Goal: Information Seeking & Learning: Learn about a topic

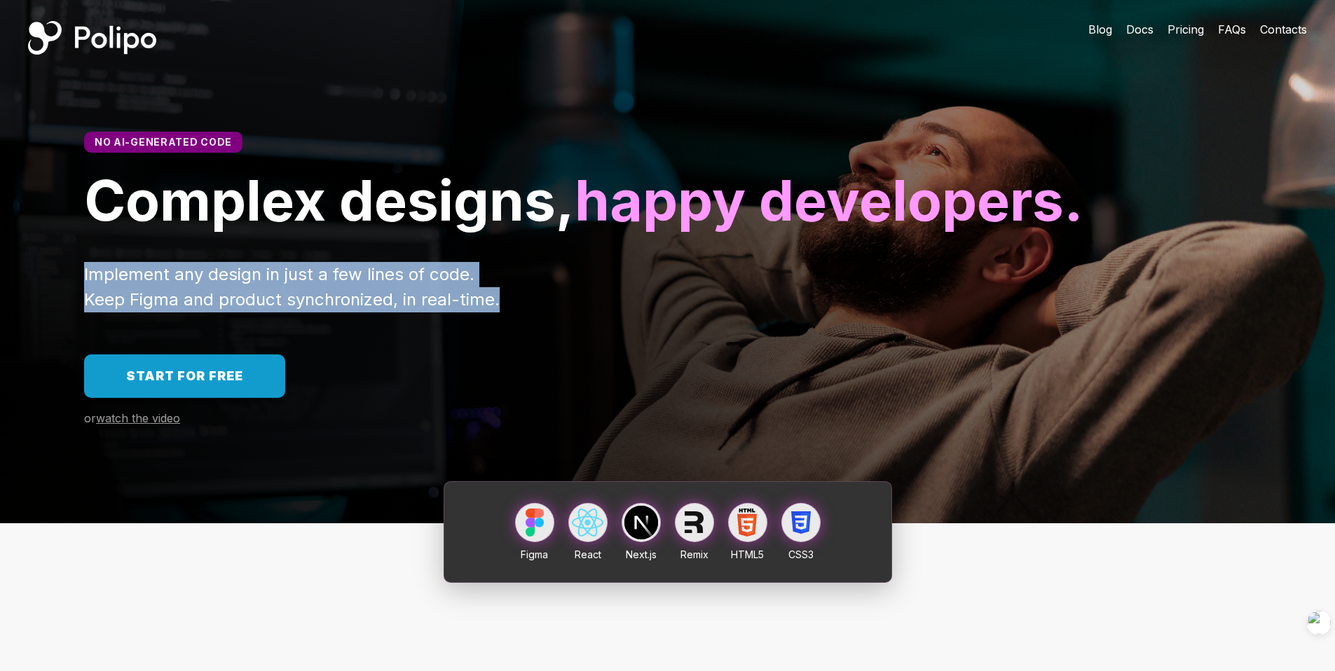
drag, startPoint x: 82, startPoint y: 338, endPoint x: 582, endPoint y: 366, distance: 500.4
click at [582, 312] on div "Implement any design in just a few lines of code. Keep Figma and product synchr…" at bounding box center [667, 287] width 1335 height 50
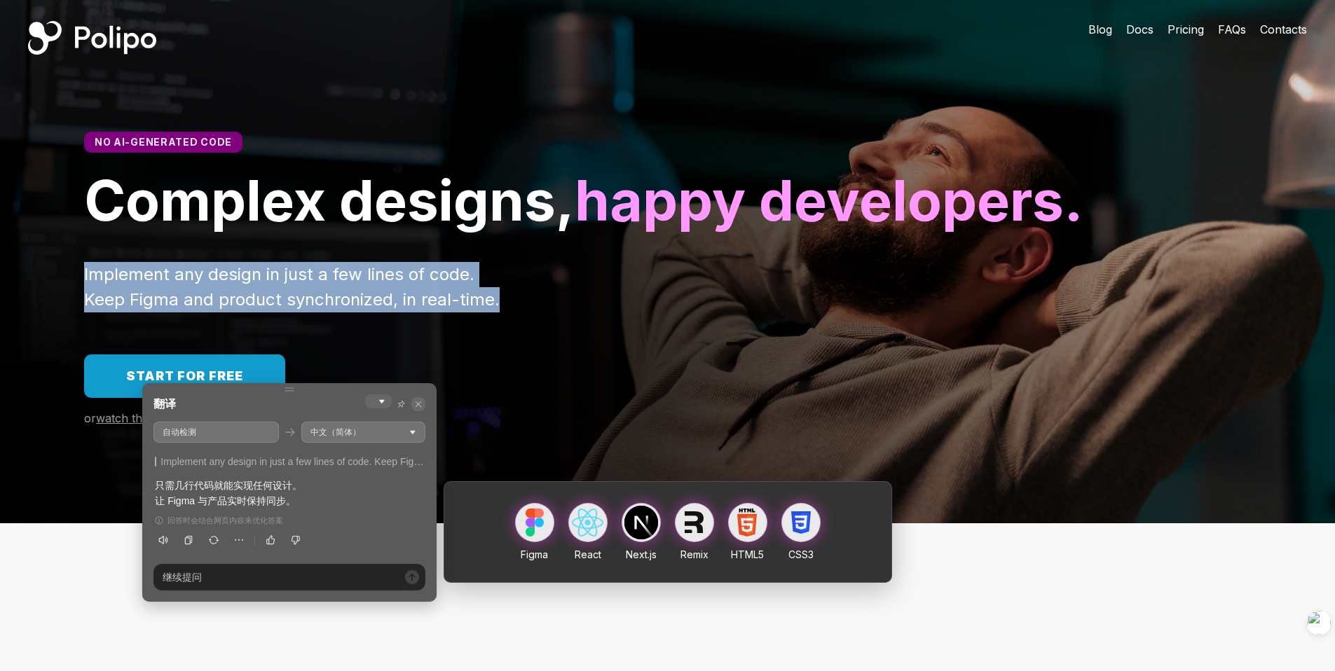
click at [421, 405] on icon at bounding box center [418, 404] width 6 height 6
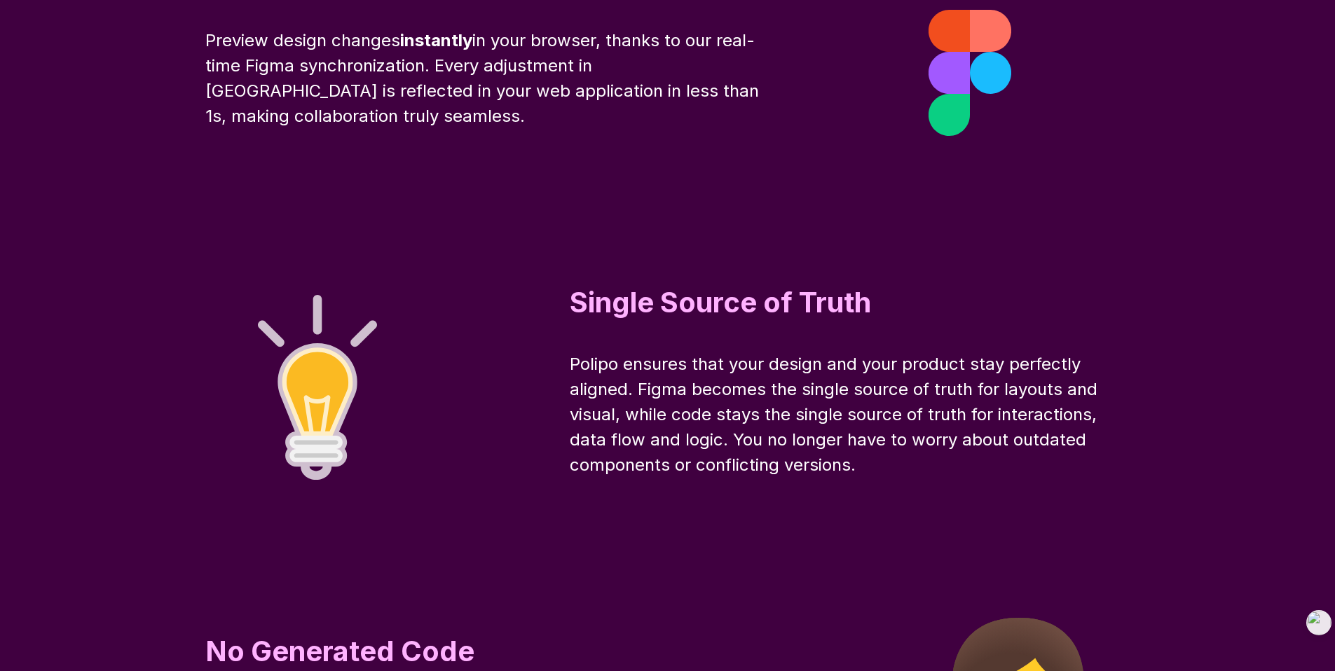
scroll to position [4528, 0]
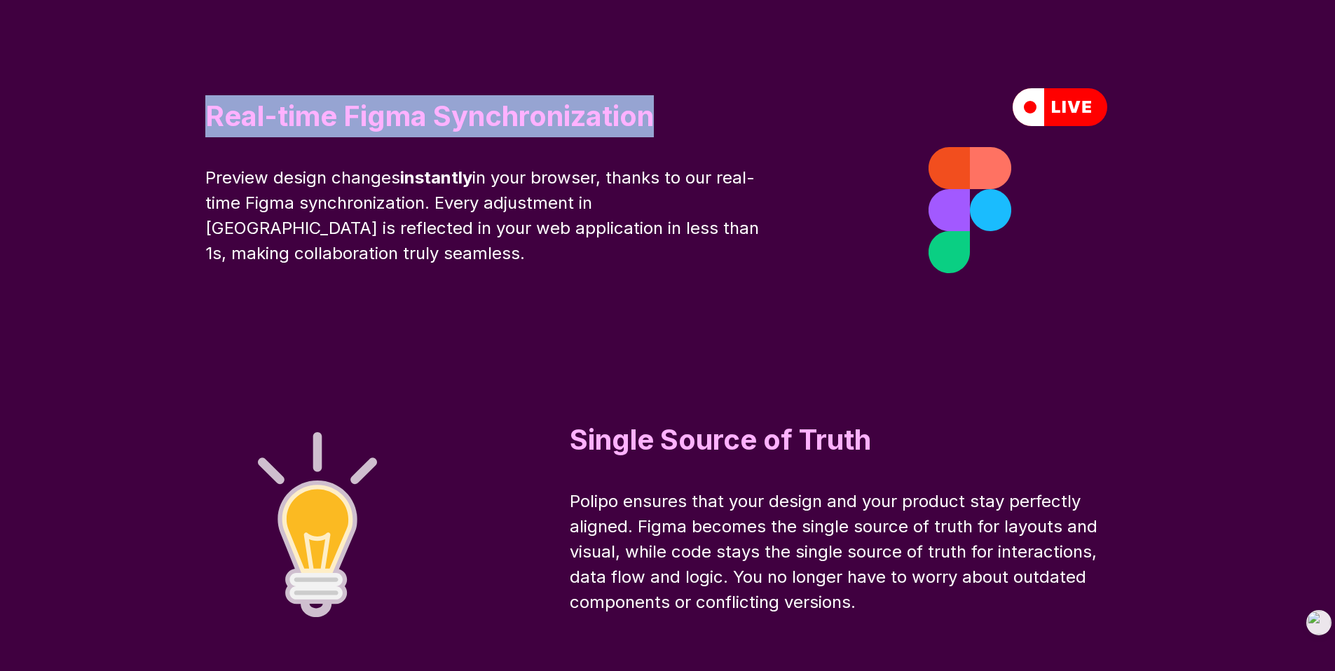
drag, startPoint x: 204, startPoint y: 181, endPoint x: 706, endPoint y: 198, distance: 501.9
click at [706, 198] on div "Real-time Figma Synchronization Preview design changes instantly in your browse…" at bounding box center [667, 181] width 1121 height 336
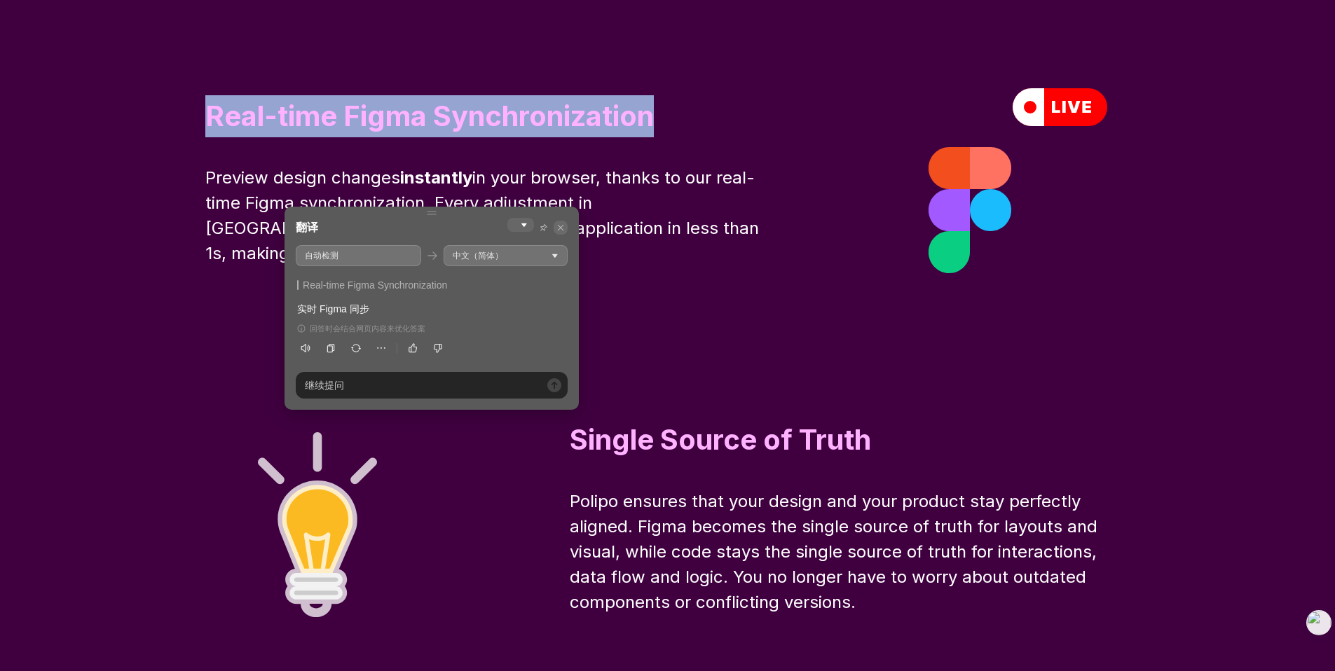
click at [565, 229] on span at bounding box center [561, 228] width 14 height 14
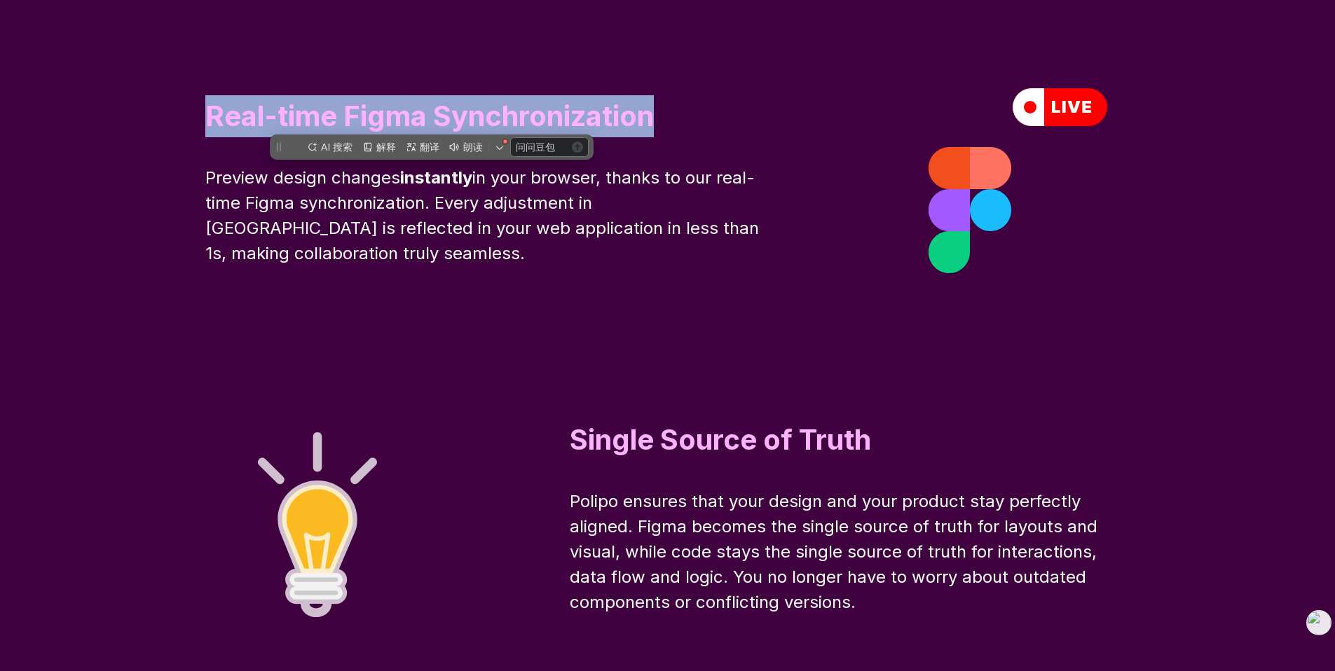
scroll to position [0, 0]
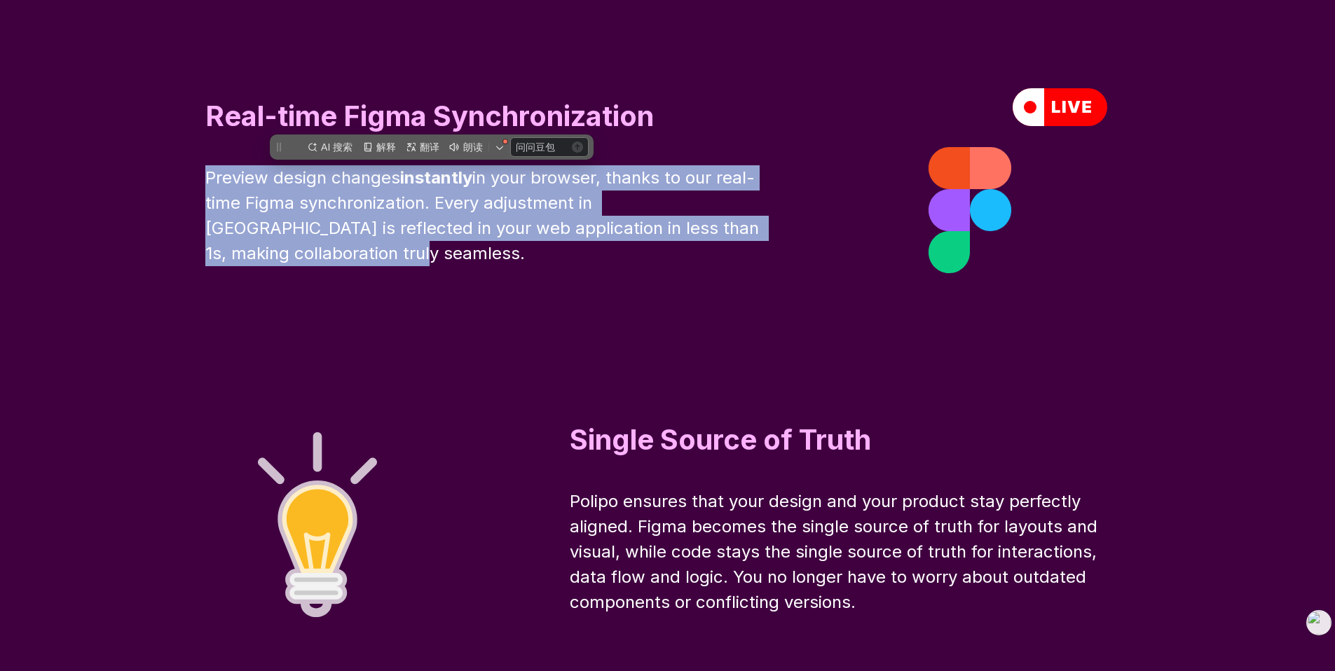
drag, startPoint x: 204, startPoint y: 247, endPoint x: 419, endPoint y: 352, distance: 239.4
click at [419, 349] on div "Real-time Figma Synchronization Preview design changes instantly in your browse…" at bounding box center [667, 181] width 1121 height 336
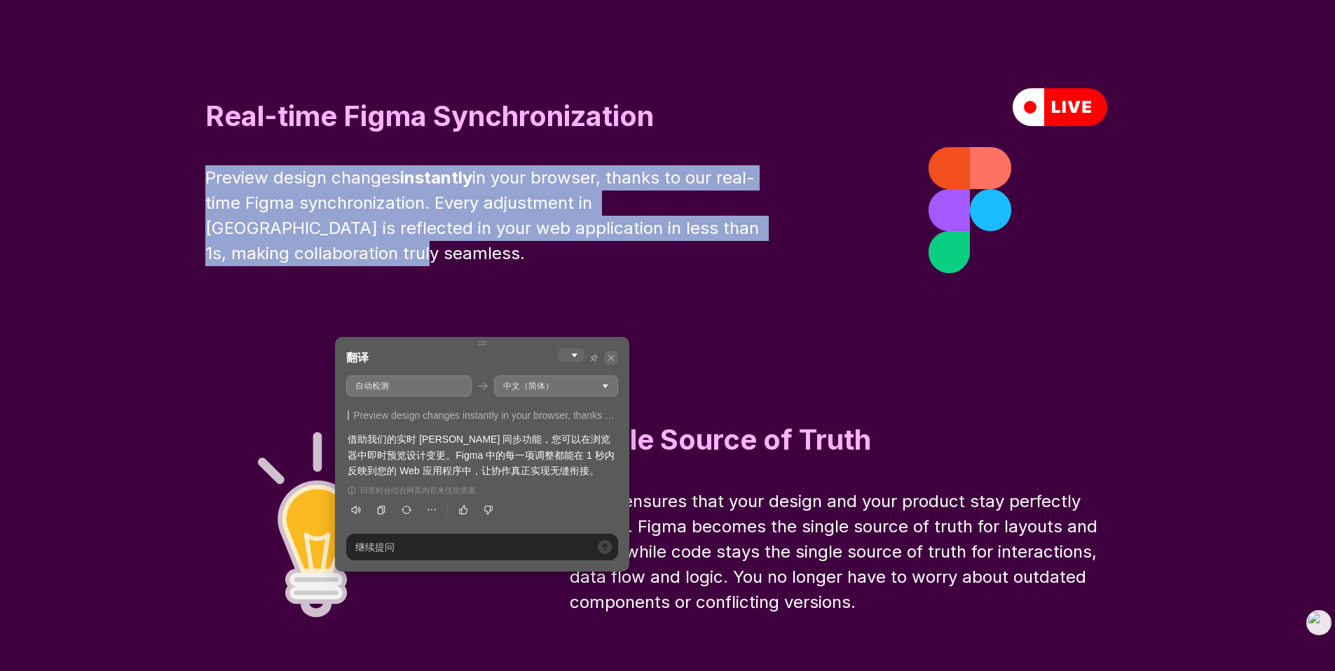
click at [612, 355] on icon at bounding box center [611, 358] width 8 height 8
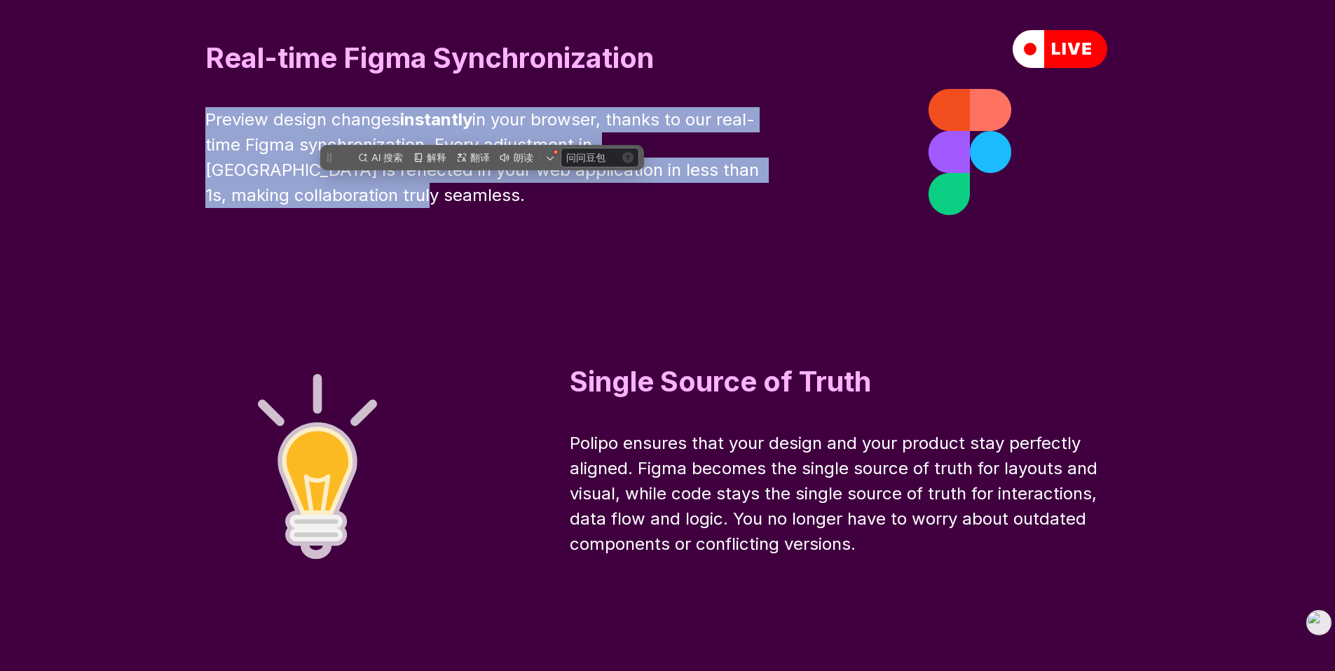
scroll to position [4710, 0]
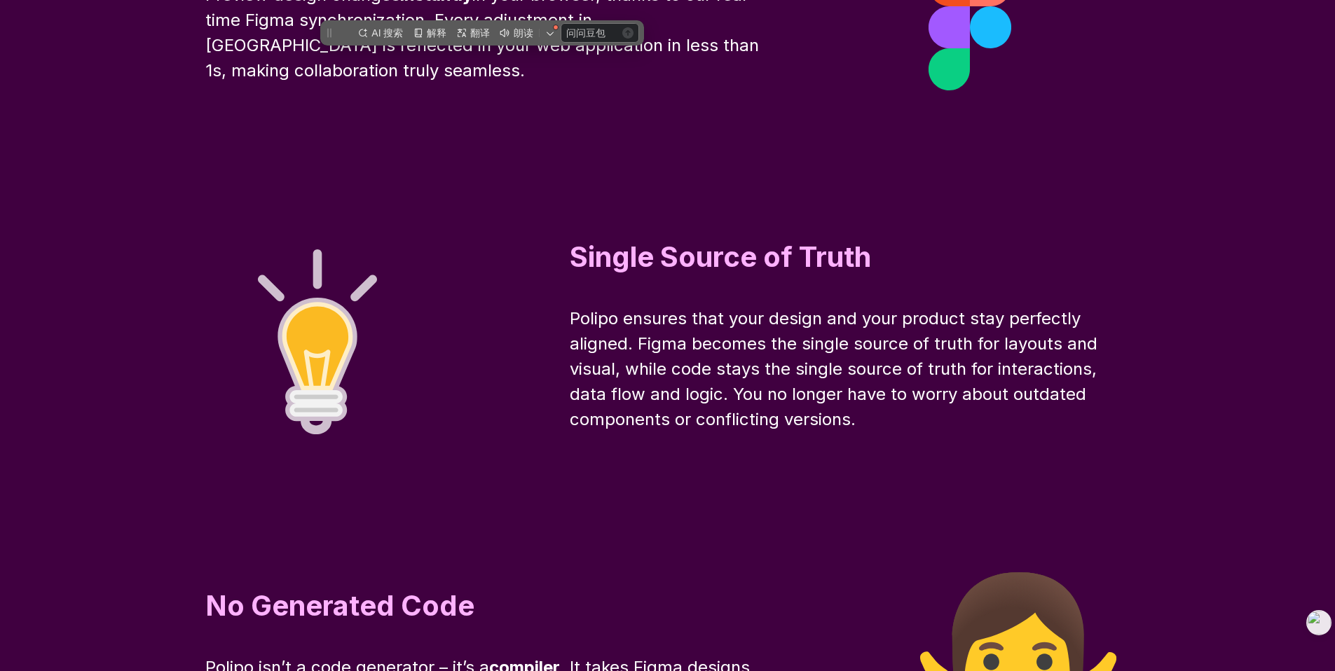
click at [787, 374] on div "Polipo ensures that your design and your product stay perfectly aligned. Figma …" at bounding box center [850, 369] width 561 height 126
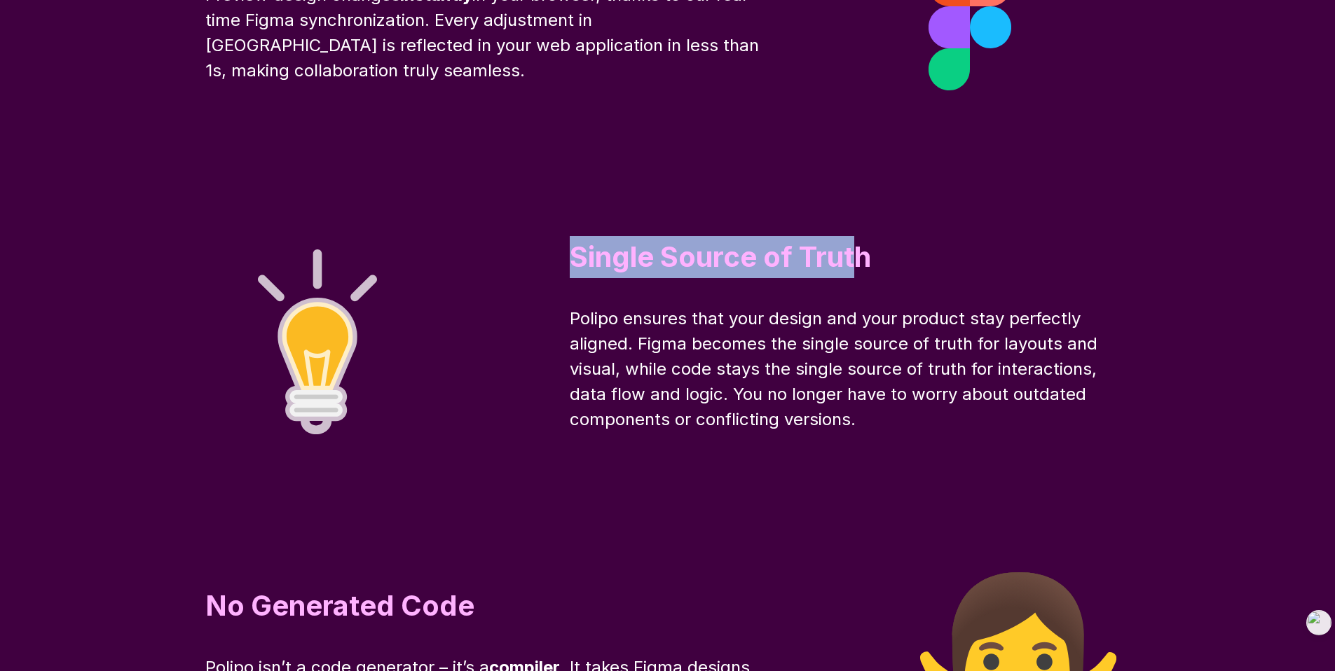
drag, startPoint x: 575, startPoint y: 327, endPoint x: 874, endPoint y: 338, distance: 300.1
click at [871, 274] on span "Single Source of Truth" at bounding box center [720, 257] width 301 height 34
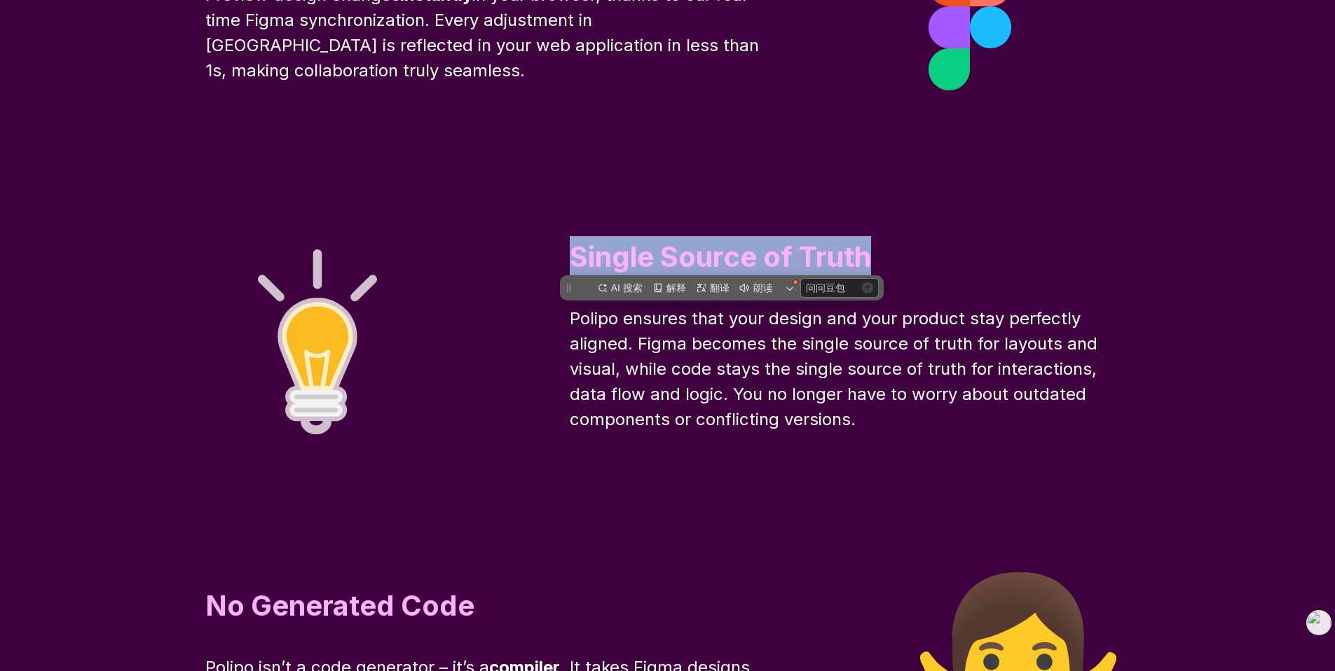
scroll to position [0, 0]
click at [945, 357] on div "Single Source of Truth Polipo ensures that your design and your product stay pe…" at bounding box center [850, 334] width 561 height 196
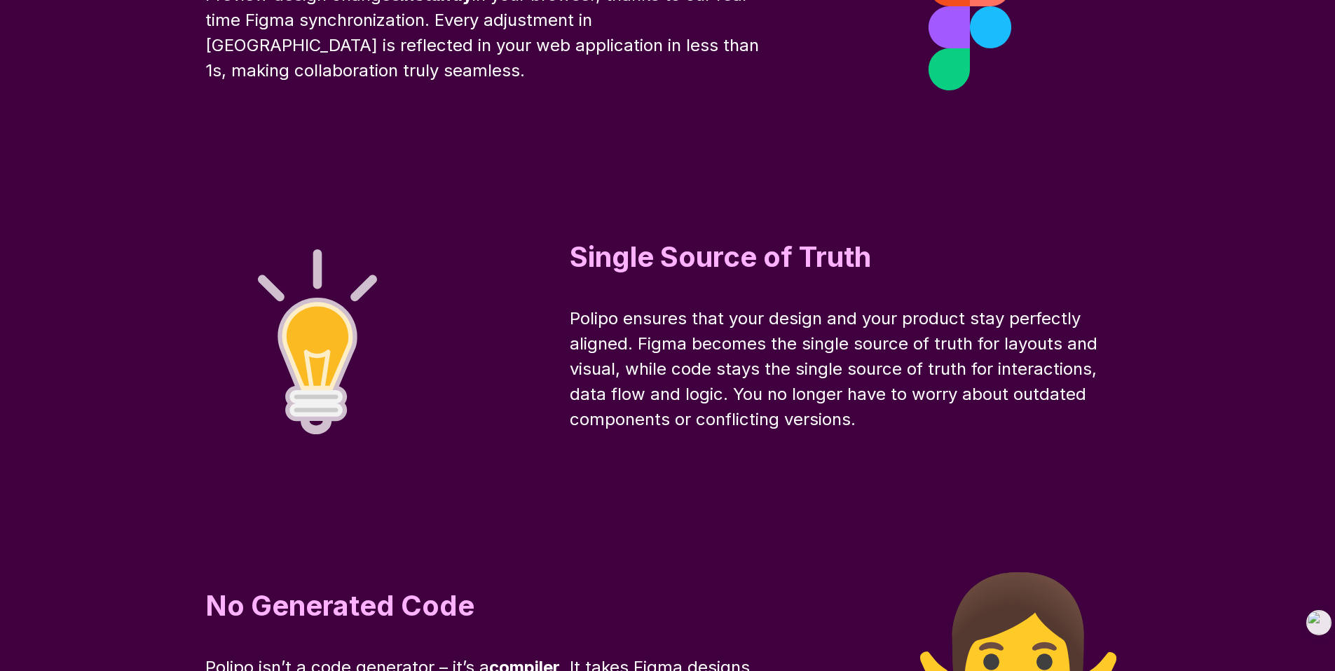
drag, startPoint x: 575, startPoint y: 387, endPoint x: 896, endPoint y: 509, distance: 343.0
click at [896, 502] on div "Single Source of Truth Polipo ensures that your design and your product stay pe…" at bounding box center [667, 334] width 1121 height 336
click at [581, 408] on span "Polipo ensures that your design and your product stay perfectly aligned. Figma …" at bounding box center [836, 368] width 532 height 121
drag, startPoint x: 570, startPoint y: 389, endPoint x: 928, endPoint y: 498, distance: 374.3
click at [928, 432] on div "Polipo ensures that your design and your product stay perfectly aligned. Figma …" at bounding box center [850, 369] width 561 height 126
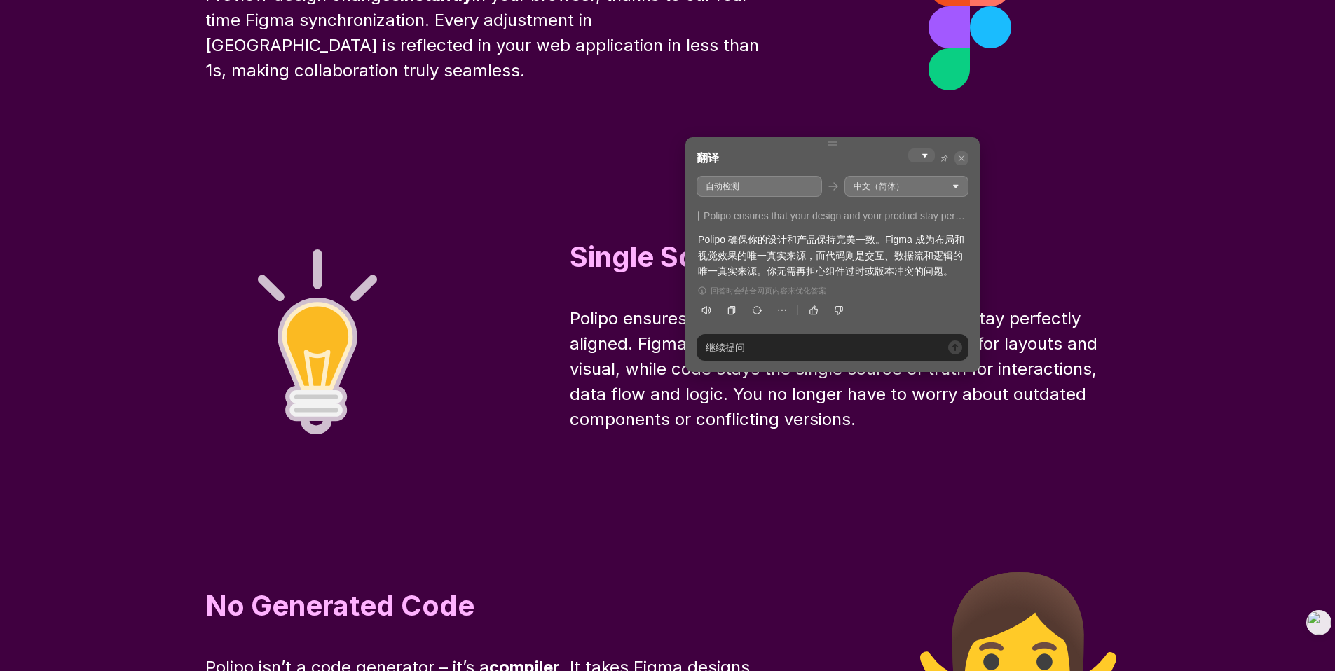
click at [965, 154] on icon at bounding box center [961, 158] width 8 height 8
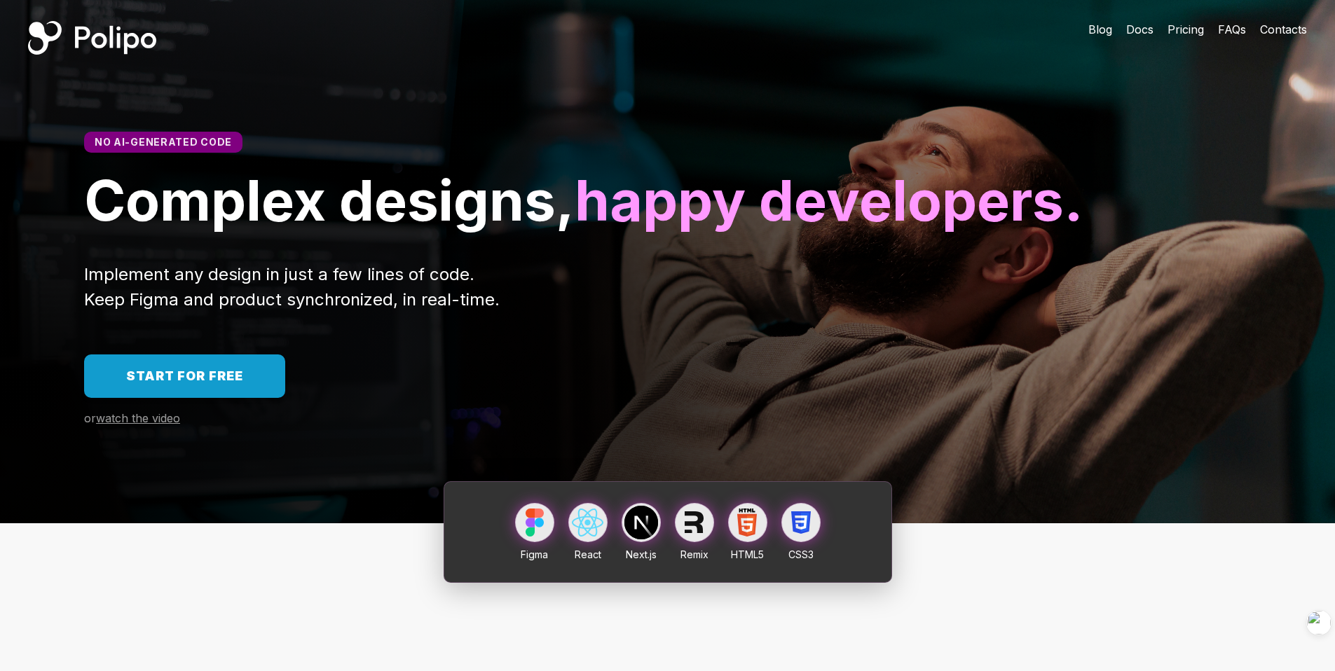
click at [1177, 31] on span "Pricing" at bounding box center [1185, 29] width 36 height 14
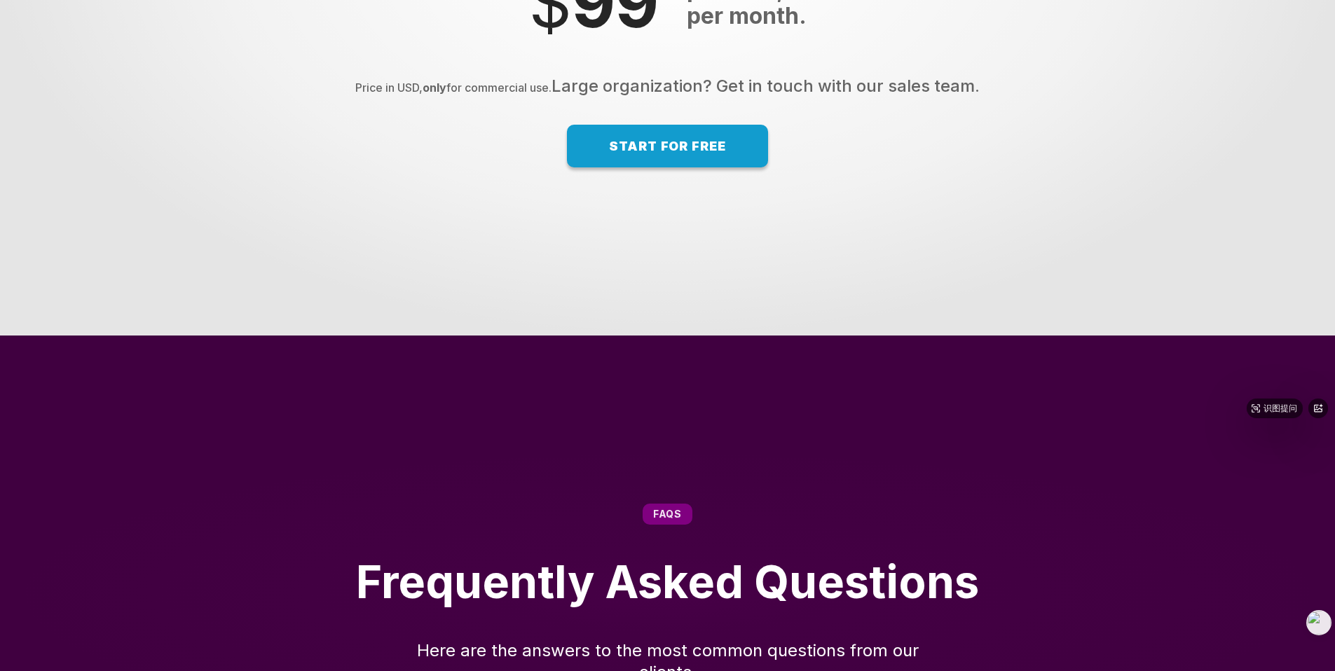
scroll to position [8841, 0]
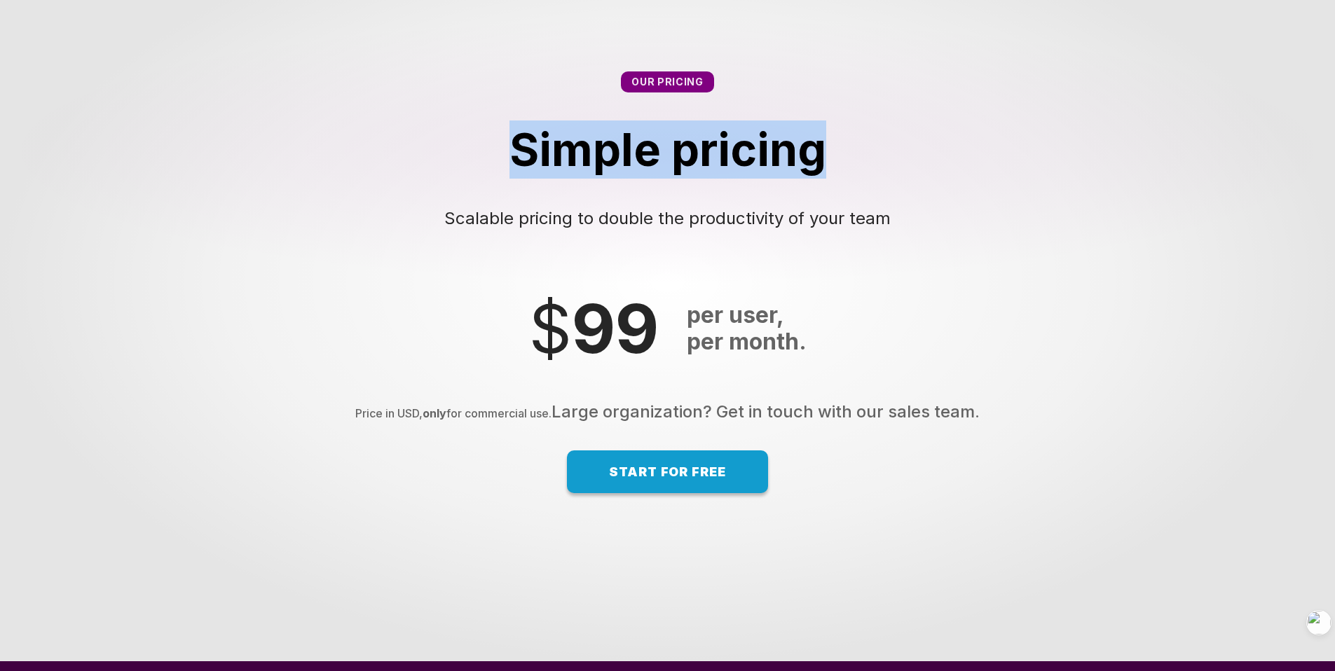
drag, startPoint x: 518, startPoint y: 219, endPoint x: 924, endPoint y: 213, distance: 405.7
click at [924, 179] on div "Simple pricing" at bounding box center [667, 150] width 1223 height 58
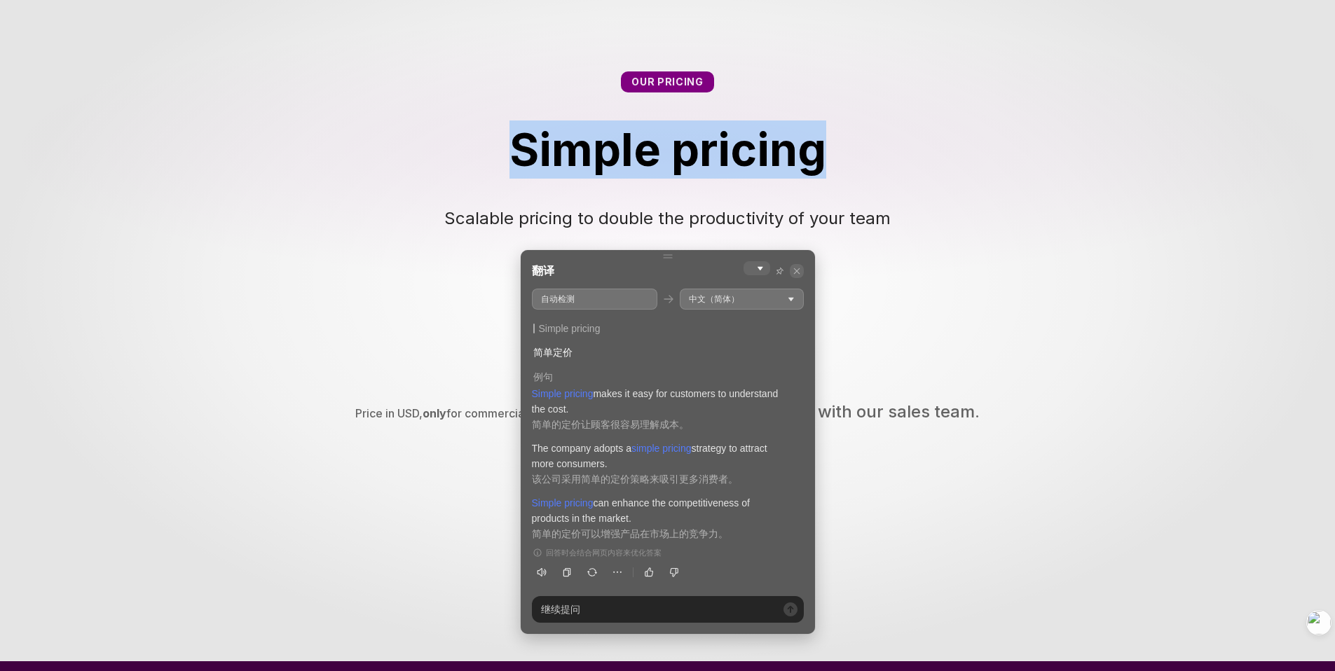
click at [802, 268] on span at bounding box center [797, 271] width 14 height 14
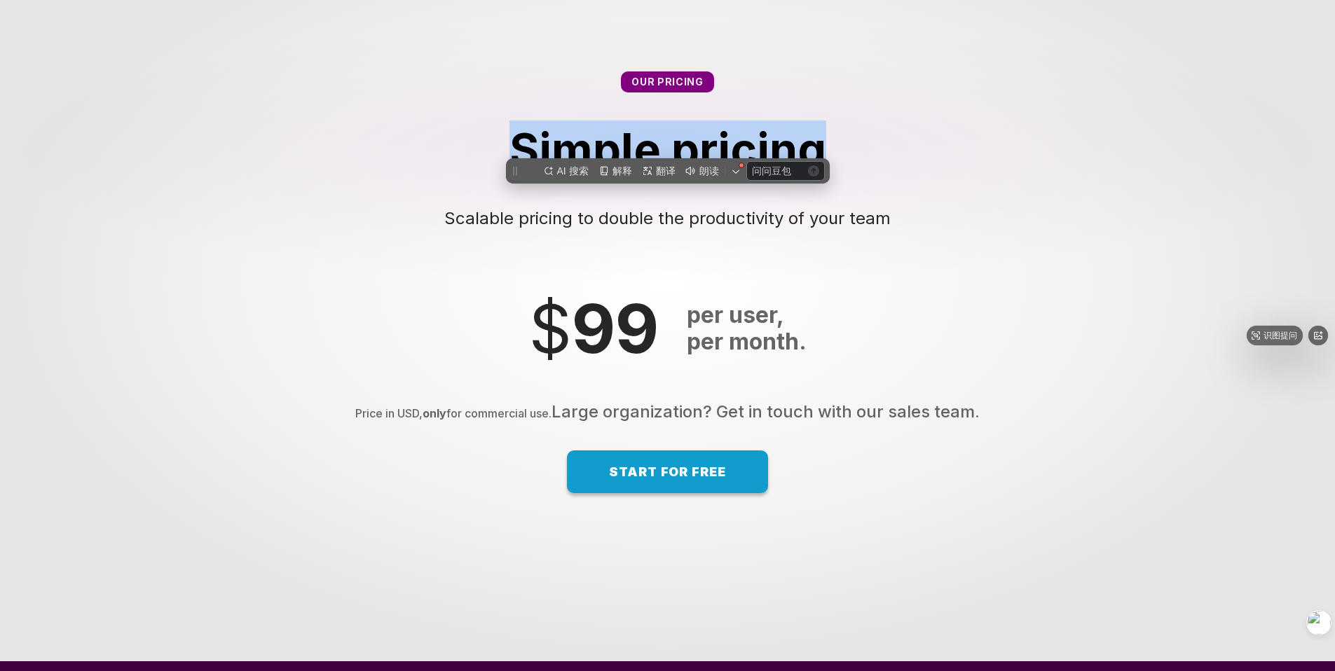
scroll to position [0, 0]
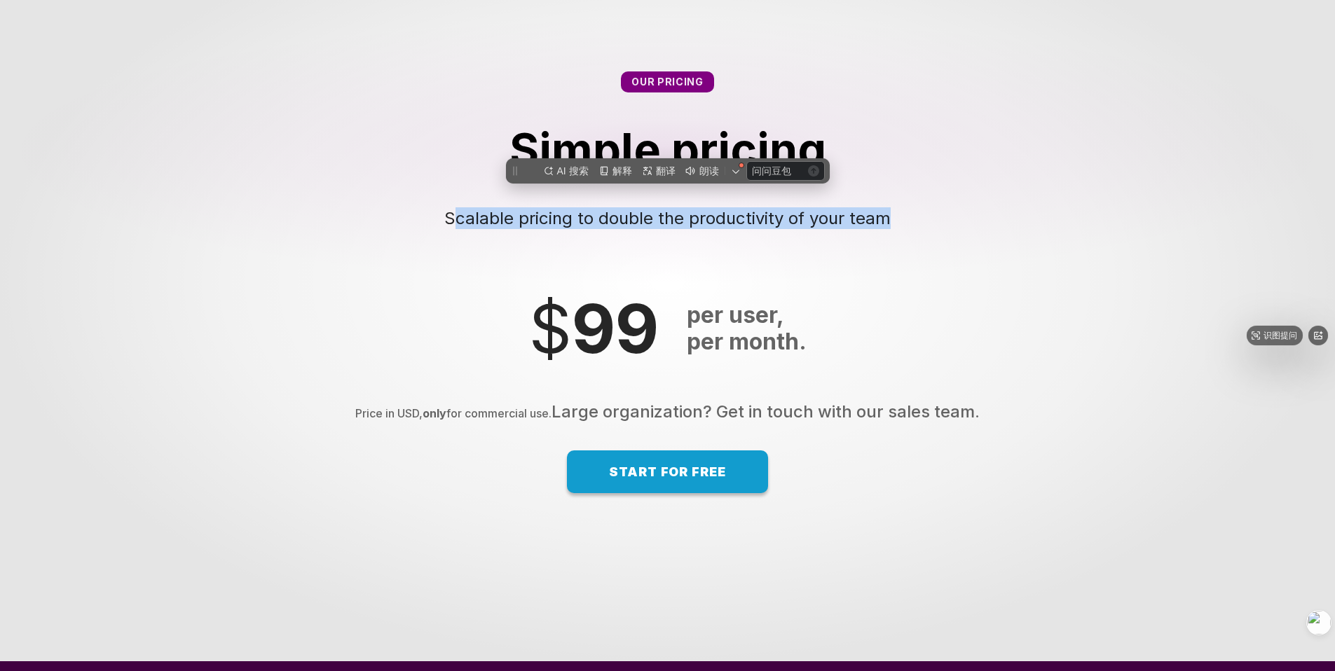
drag, startPoint x: 454, startPoint y: 286, endPoint x: 954, endPoint y: 298, distance: 499.7
click at [954, 284] on div "Our pricing Simple pricing Scalable pricing to double the productivity of your …" at bounding box center [667, 149] width 1335 height 269
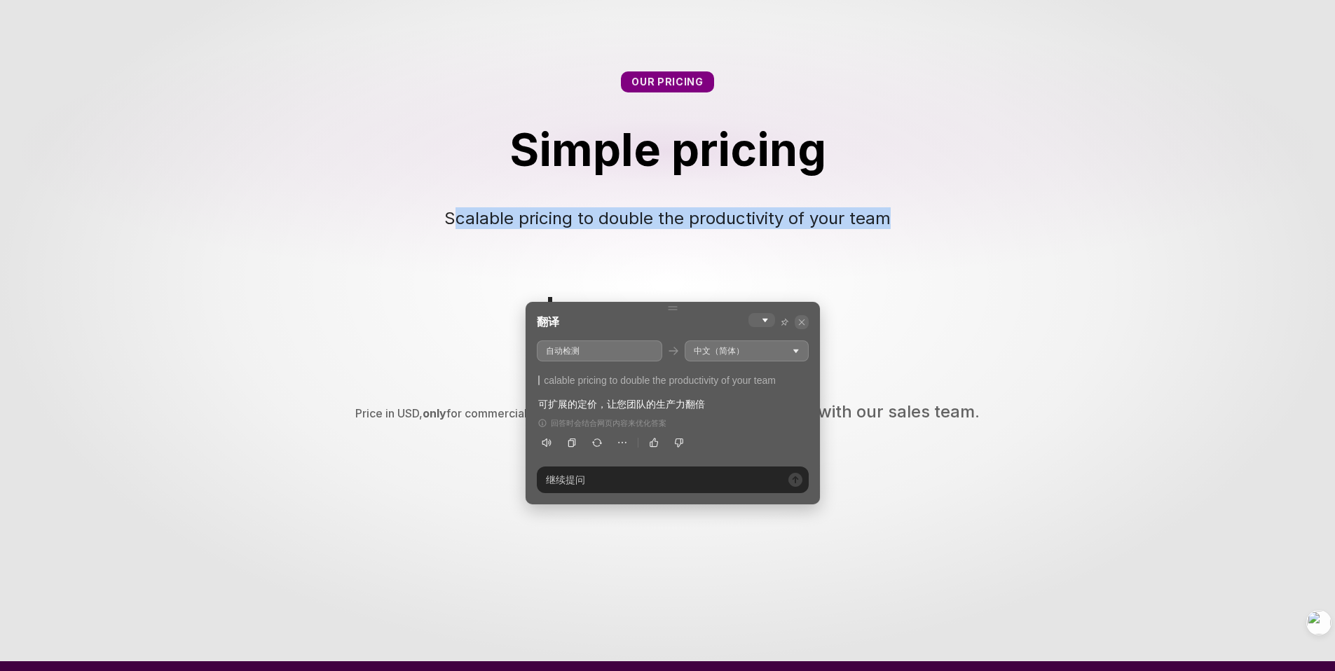
click at [802, 322] on icon at bounding box center [802, 322] width 6 height 6
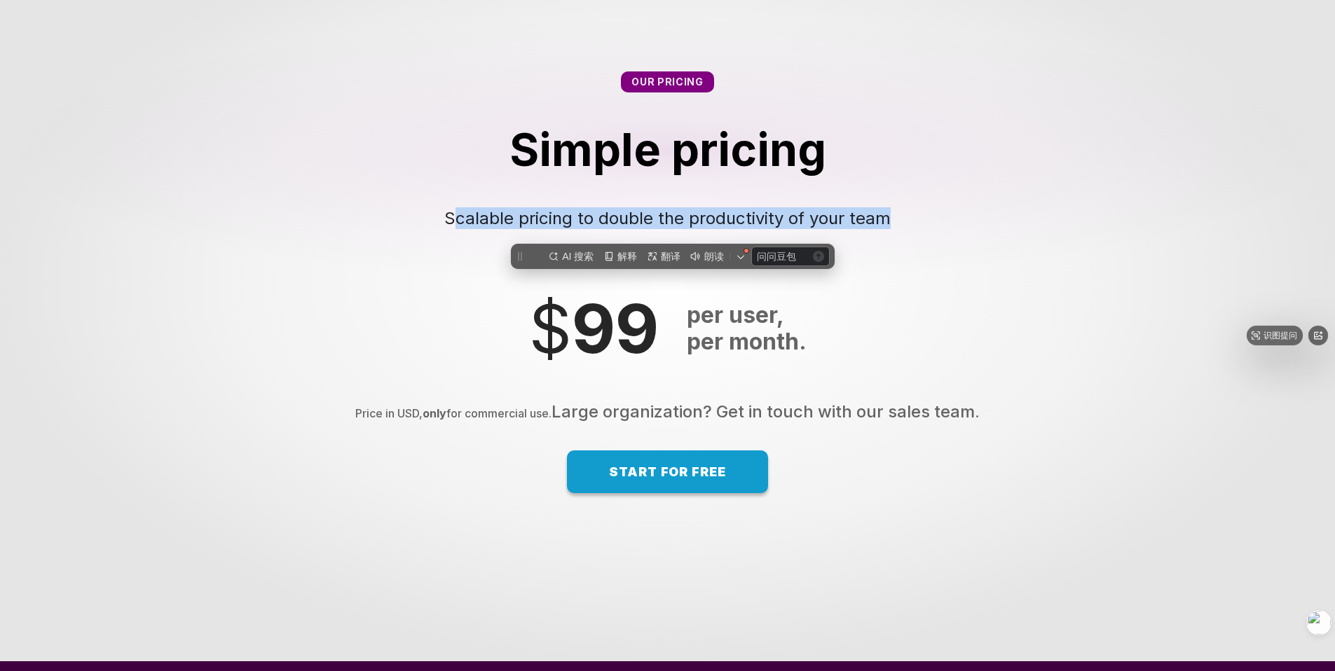
click at [941, 284] on div "Our pricing Simple pricing Scalable pricing to double the productivity of your …" at bounding box center [667, 149] width 1335 height 269
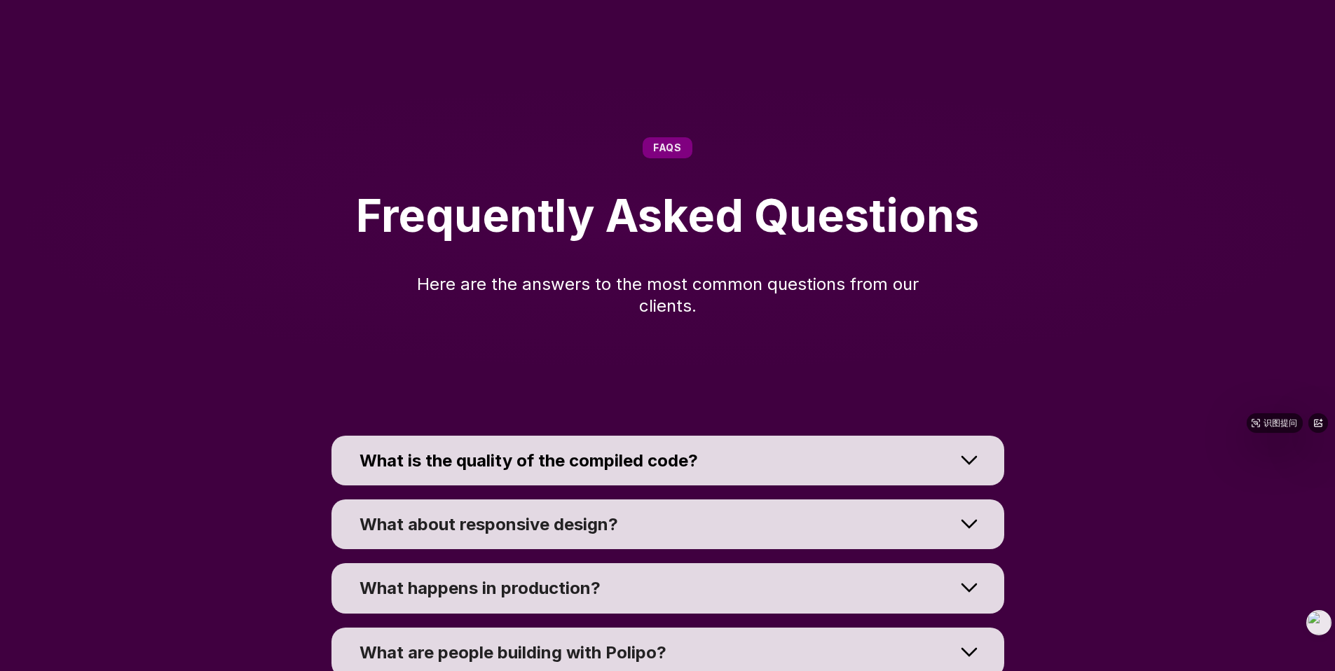
scroll to position [9597, 0]
